Goal: Task Accomplishment & Management: Use online tool/utility

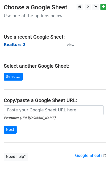
click at [12, 45] on strong "Realtors 2" at bounding box center [15, 44] width 22 height 5
